Goal: Information Seeking & Learning: Compare options

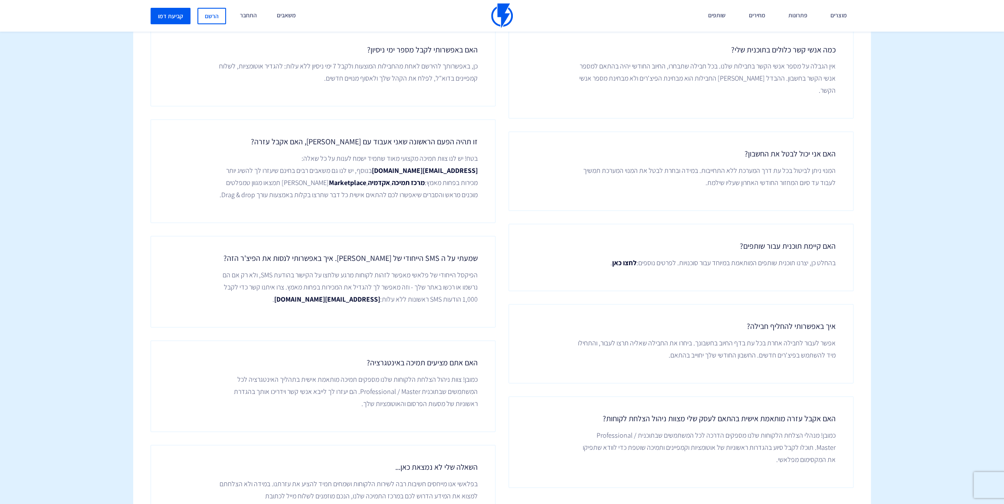
scroll to position [1126, 0]
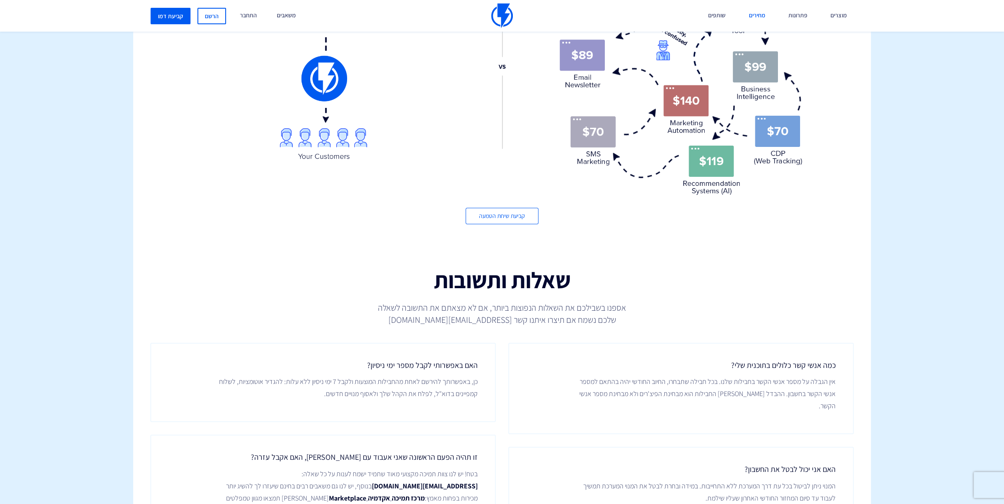
click at [751, 16] on link "מחירים" at bounding box center [756, 16] width 29 height 32
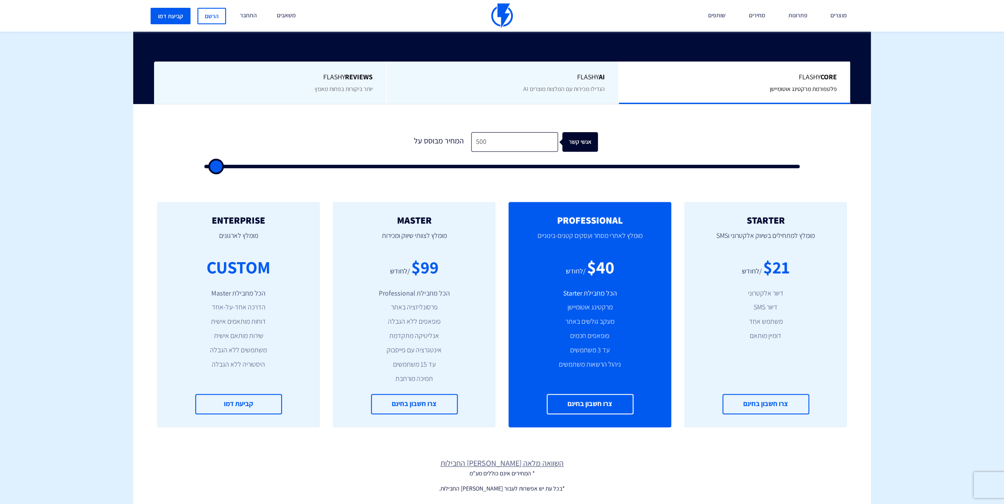
scroll to position [315, 0]
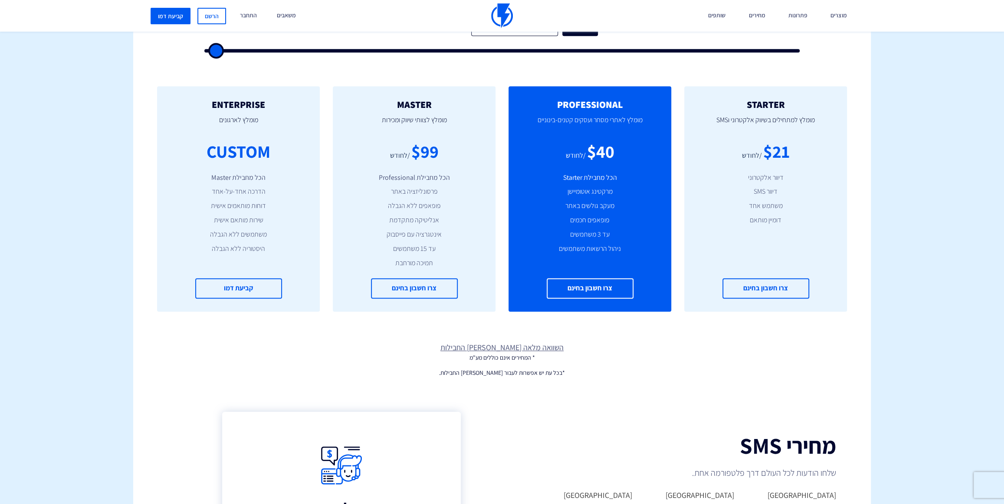
click at [502, 348] on link "השוואה מלאה [PERSON_NAME] החבילות" at bounding box center [501, 347] width 737 height 11
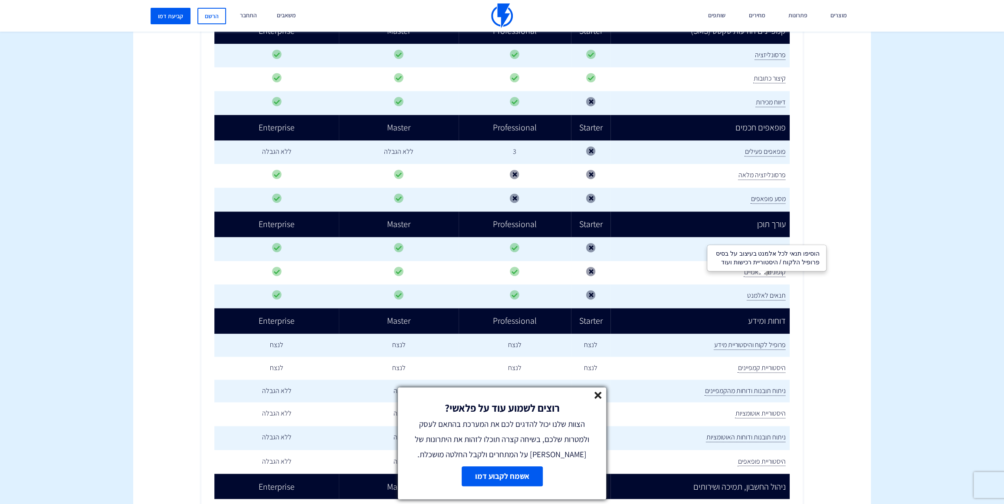
scroll to position [946, 0]
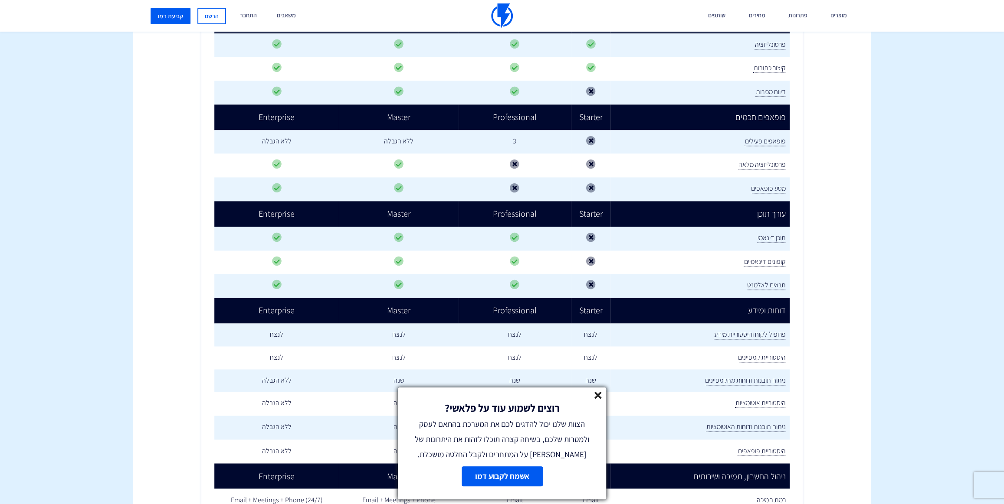
click at [596, 397] on line at bounding box center [598, 396] width 6 height 6
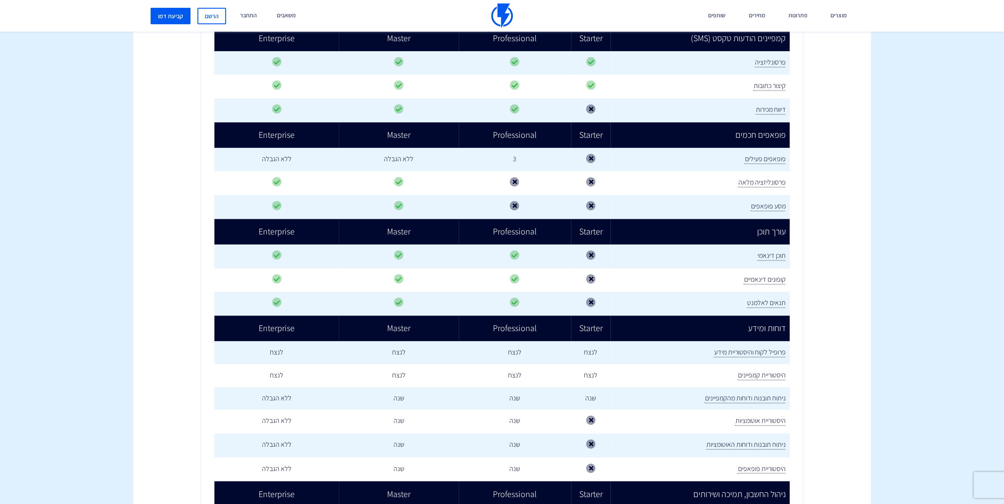
scroll to position [736, 0]
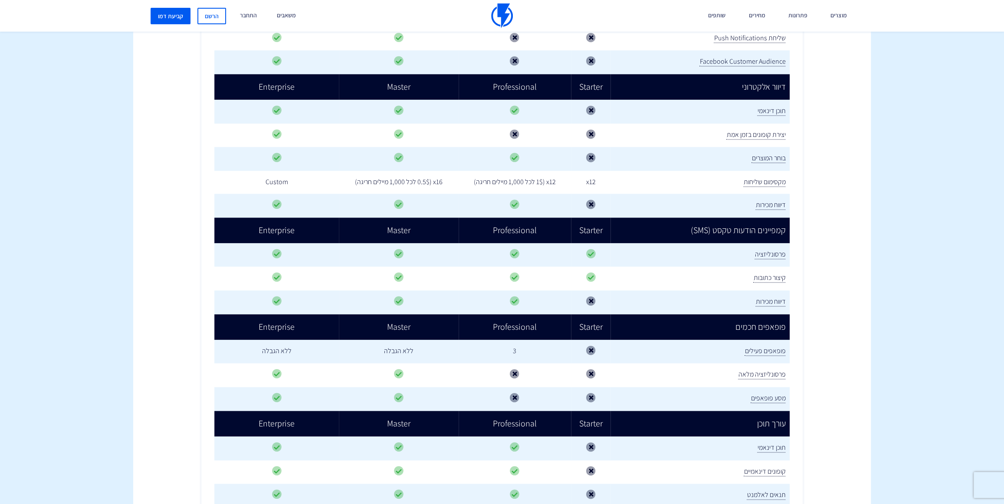
drag, startPoint x: 621, startPoint y: 171, endPoint x: 636, endPoint y: 171, distance: 15.2
click at [611, 171] on td "x12" at bounding box center [591, 182] width 40 height 23
drag, startPoint x: 630, startPoint y: 171, endPoint x: 614, endPoint y: 173, distance: 15.8
click at [611, 173] on td "x12" at bounding box center [591, 182] width 40 height 23
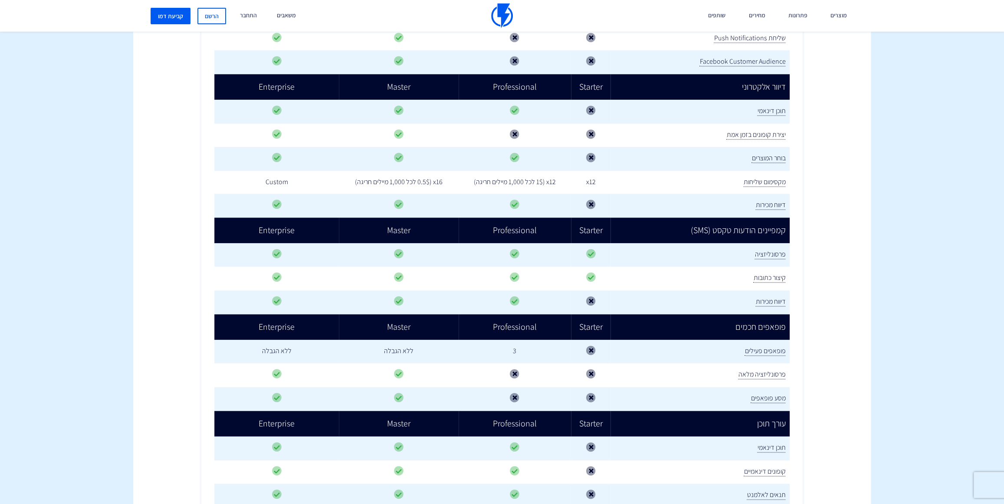
click at [571, 172] on td "x12 (1$ לכל 1,000 מיילים חריגה)" at bounding box center [514, 182] width 112 height 23
click at [527, 172] on td "x12 (1$ לכל 1,000 מיילים חריגה)" at bounding box center [514, 182] width 112 height 23
drag, startPoint x: 500, startPoint y: 171, endPoint x: 563, endPoint y: 173, distance: 62.9
click at [563, 173] on td "x12 (1$ לכל 1,000 מיילים חריגה)" at bounding box center [514, 182] width 112 height 23
click at [562, 173] on td "x12 (1$ לכל 1,000 מיילים חריגה)" at bounding box center [514, 182] width 112 height 23
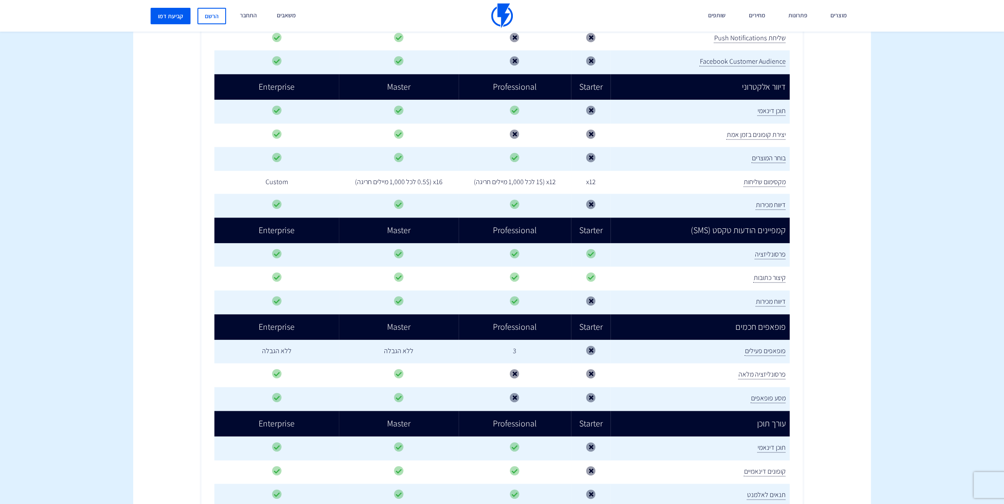
drag, startPoint x: 561, startPoint y: 169, endPoint x: 492, endPoint y: 169, distance: 69.0
click at [492, 171] on td "x12 (1$ לכל 1,000 מיילים חריגה)" at bounding box center [514, 182] width 112 height 23
click at [491, 171] on td "x12 (1$ לכל 1,000 מיילים חריגה)" at bounding box center [514, 182] width 112 height 23
click at [519, 200] on icon at bounding box center [515, 205] width 10 height 10
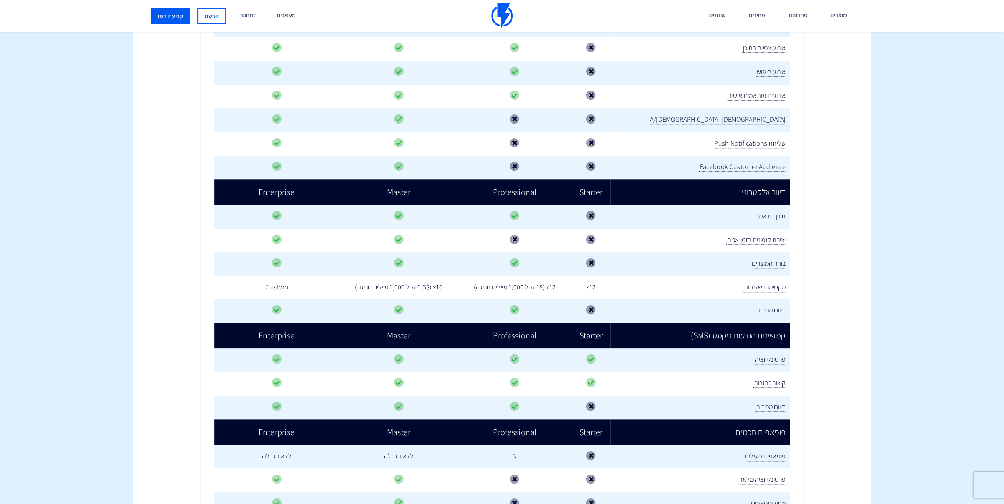
scroll to position [525, 0]
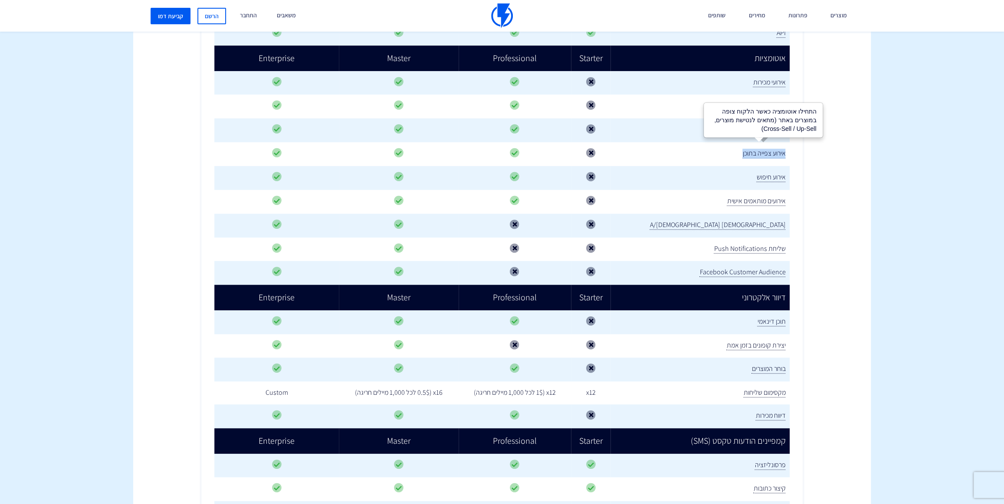
drag, startPoint x: 735, startPoint y: 145, endPoint x: 785, endPoint y: 144, distance: 49.5
click at [785, 144] on td "אירוע צפייה בתוכן" at bounding box center [699, 154] width 179 height 24
click at [785, 149] on span "אירוע צפייה בתוכן" at bounding box center [763, 154] width 43 height 10
click at [753, 149] on span "אירוע צפייה בתוכן" at bounding box center [763, 154] width 43 height 10
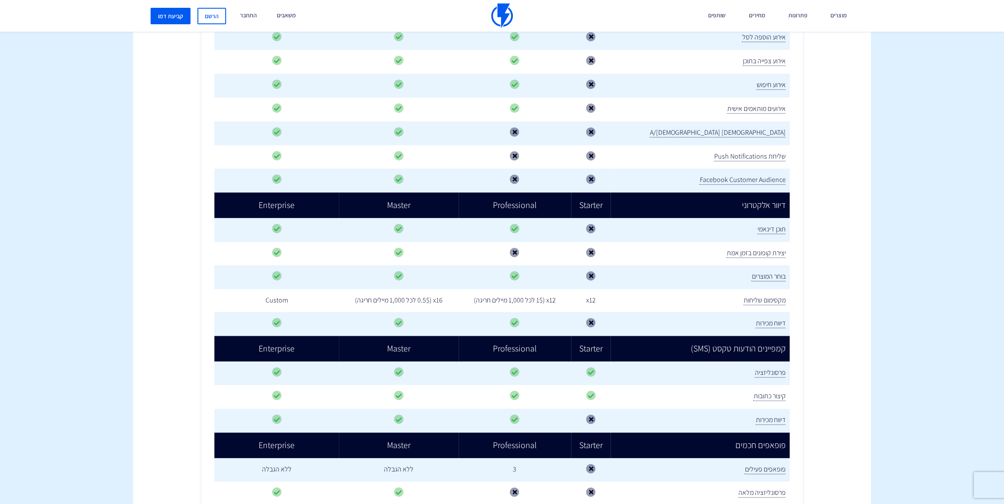
scroll to position [631, 0]
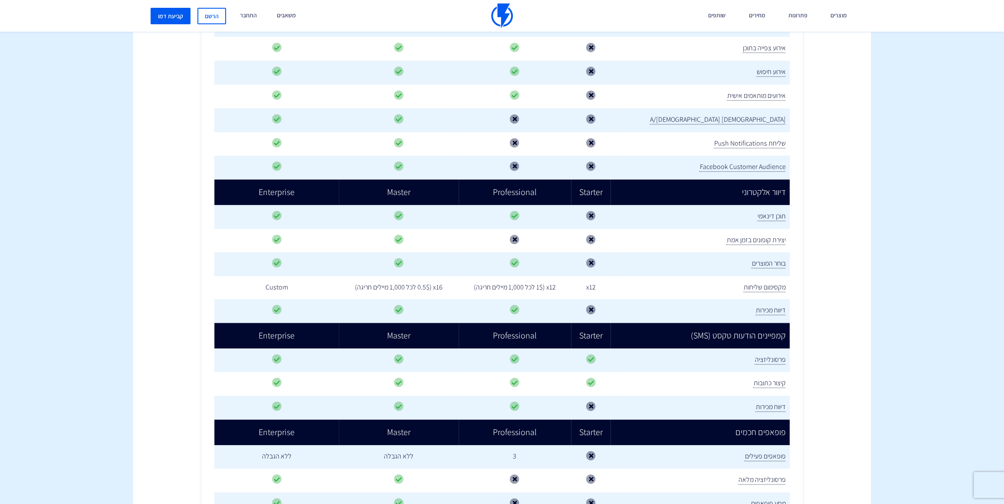
drag, startPoint x: 533, startPoint y: 230, endPoint x: 551, endPoint y: 229, distance: 17.8
click at [548, 229] on td at bounding box center [514, 241] width 112 height 24
drag, startPoint x: 565, startPoint y: 229, endPoint x: 529, endPoint y: 228, distance: 36.0
click at [529, 229] on td at bounding box center [514, 241] width 112 height 24
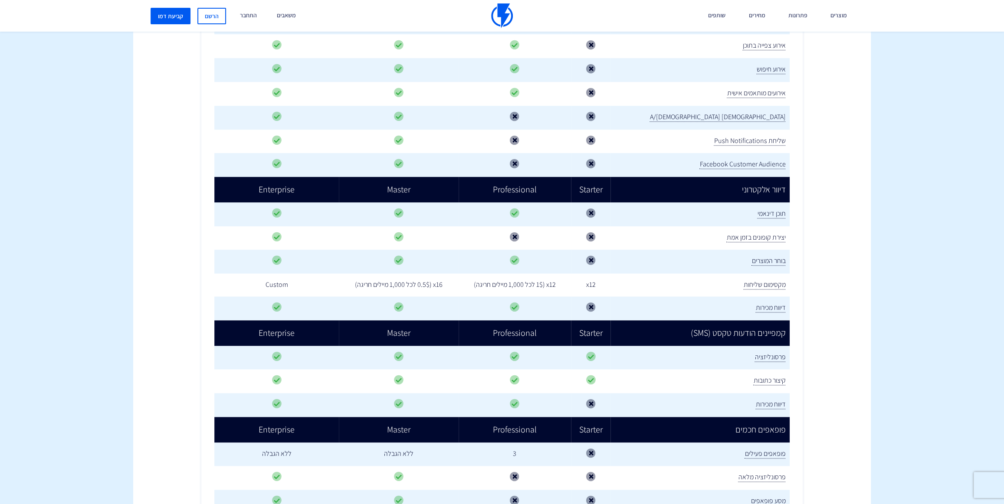
scroll to position [736, 0]
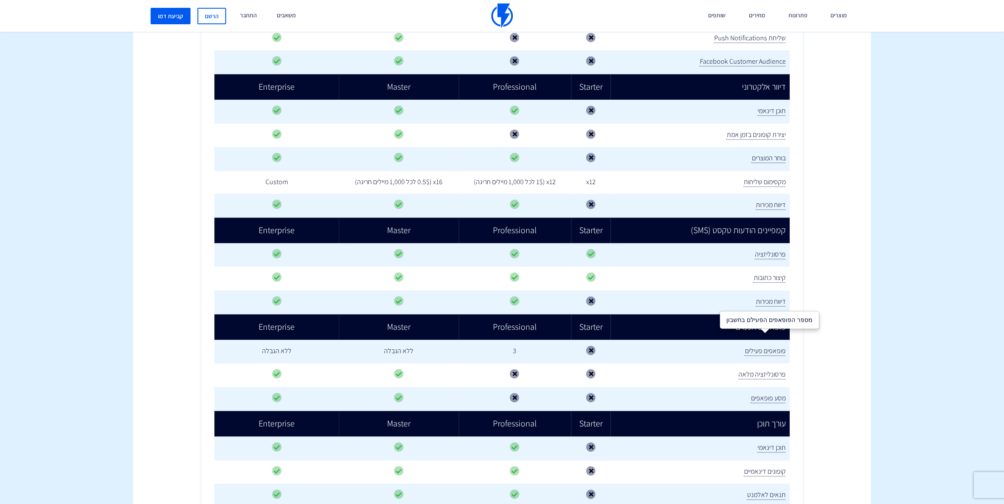
click at [762, 347] on span "פופאפים פעילים" at bounding box center [764, 352] width 41 height 10
click at [770, 347] on span "פופאפים פעילים" at bounding box center [764, 352] width 41 height 10
click at [863, 339] on div "תגדילו מכירות בפחות מאמץ ללא צורך בכרטיס אשראי. ללא התחייבות. צרו חשבון בחינם א…" at bounding box center [501, 270] width 763 height 1565
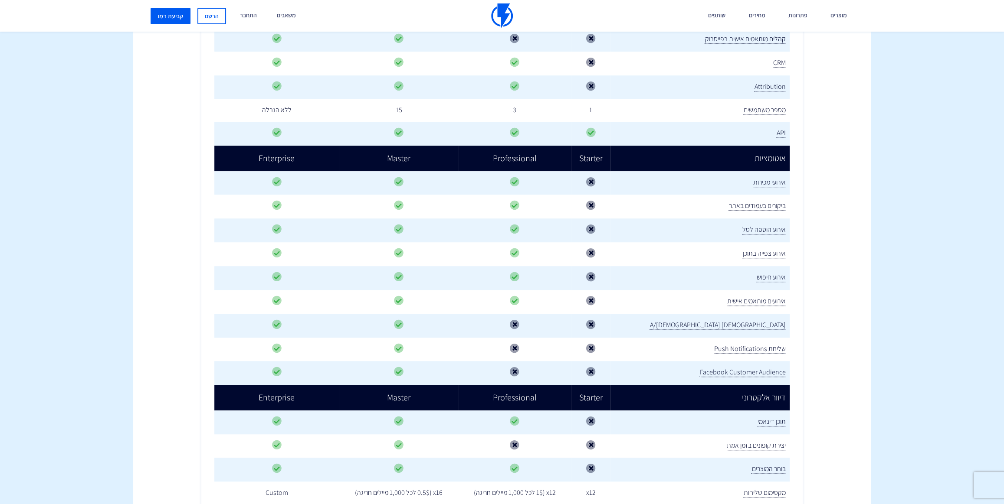
scroll to position [421, 0]
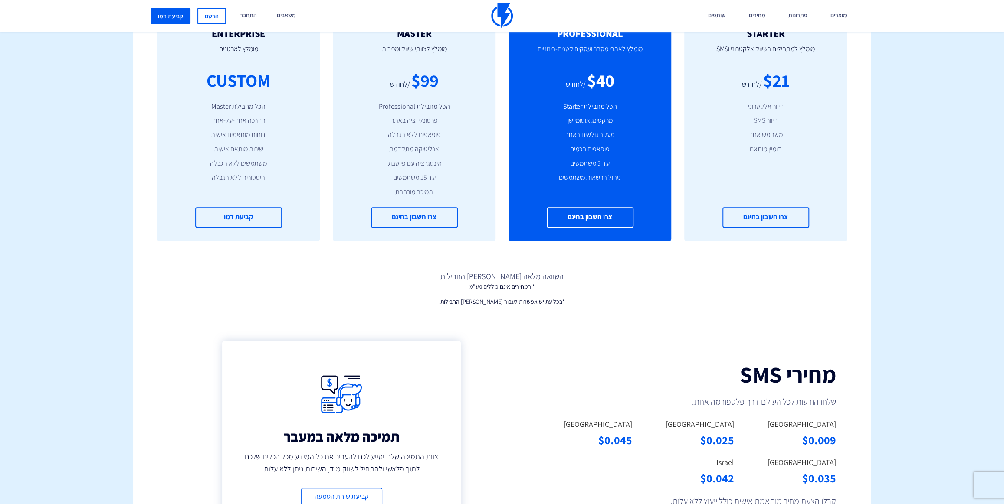
scroll to position [315, 0]
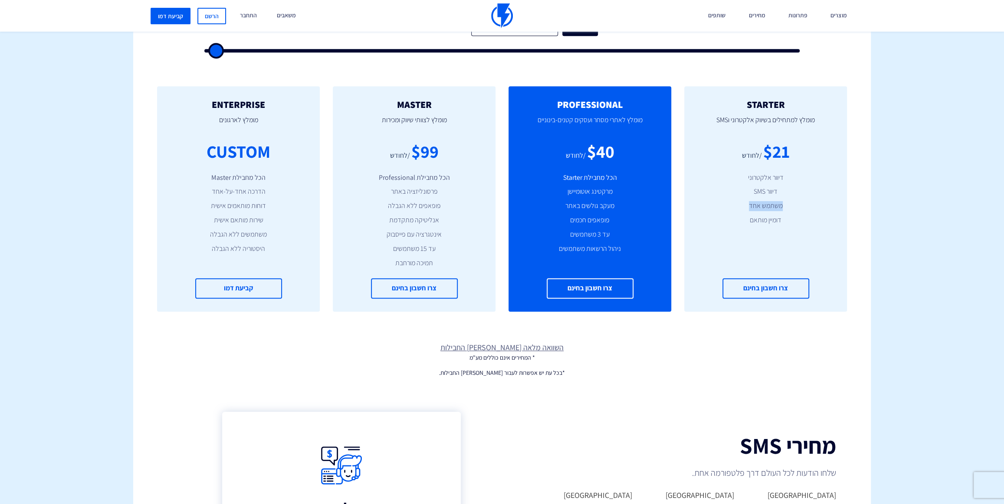
drag, startPoint x: 783, startPoint y: 209, endPoint x: 748, endPoint y: 209, distance: 34.7
click at [748, 209] on li "משתמש אחד" at bounding box center [765, 206] width 137 height 10
click at [762, 222] on li "דומיין מותאם" at bounding box center [765, 221] width 137 height 10
click at [767, 220] on li "דומיין מותאם" at bounding box center [765, 221] width 137 height 10
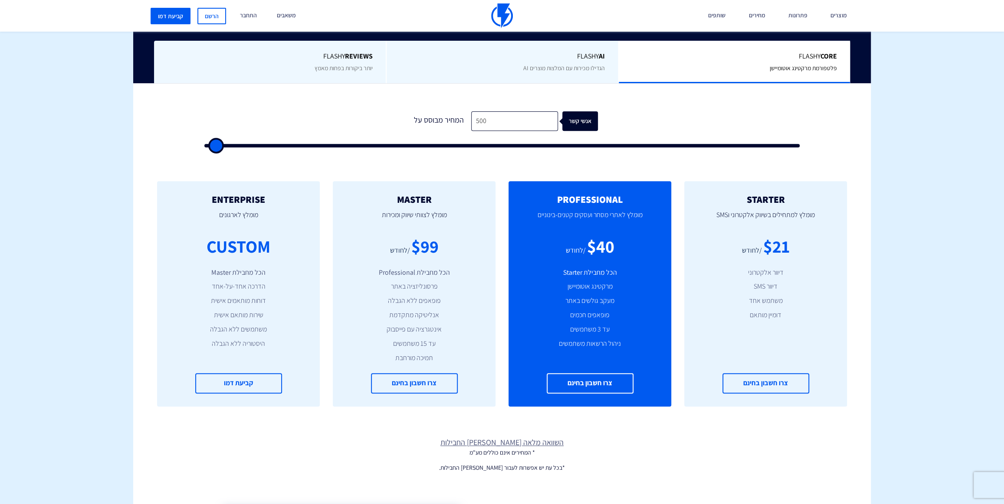
scroll to position [210, 0]
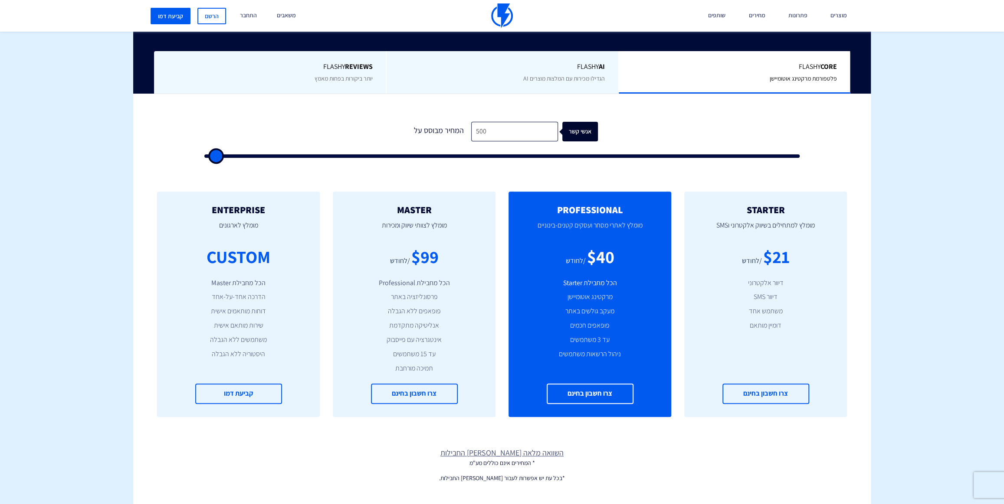
type input "1,000"
type input "1000"
type input "1,500"
type input "1500"
type input "1,000"
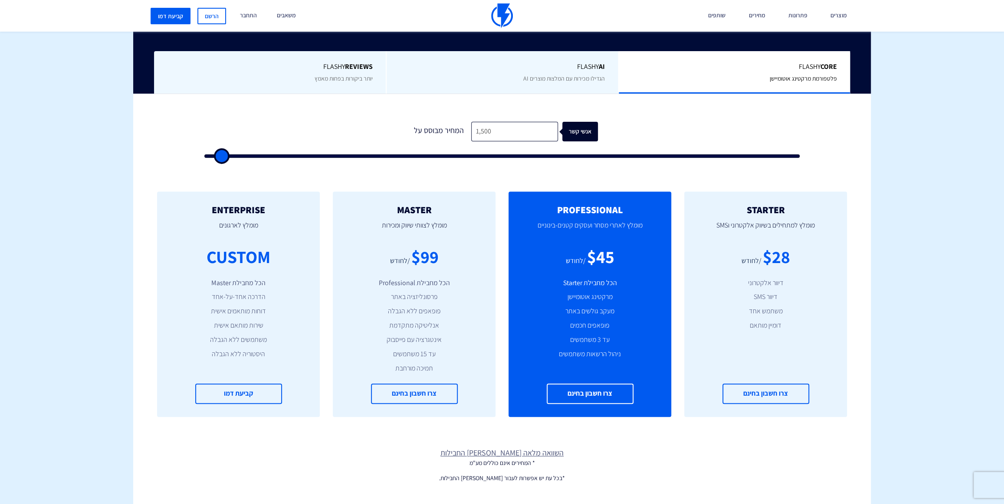
type input "1000"
type input "1,500"
type input "1500"
type input "1,000"
type input "1000"
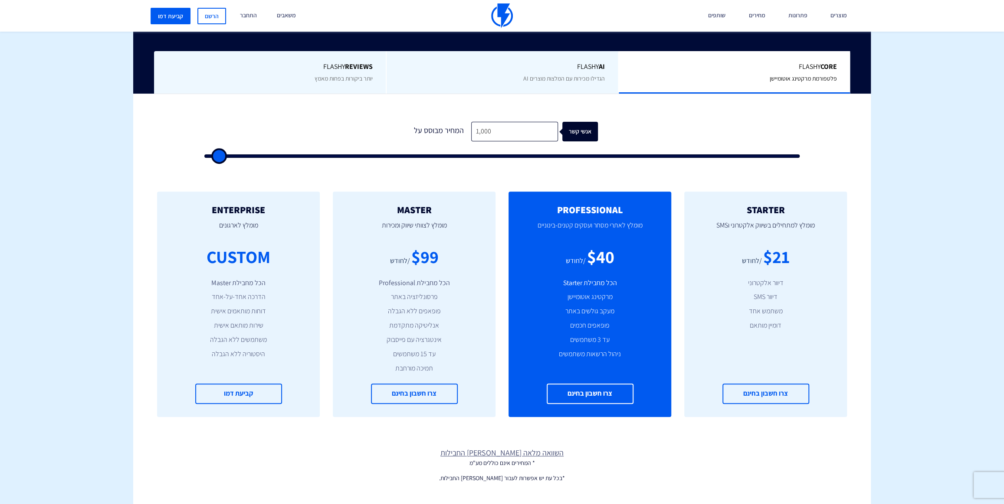
click at [218, 155] on input "range" at bounding box center [501, 155] width 595 height 3
